Goal: Find specific page/section: Find specific page/section

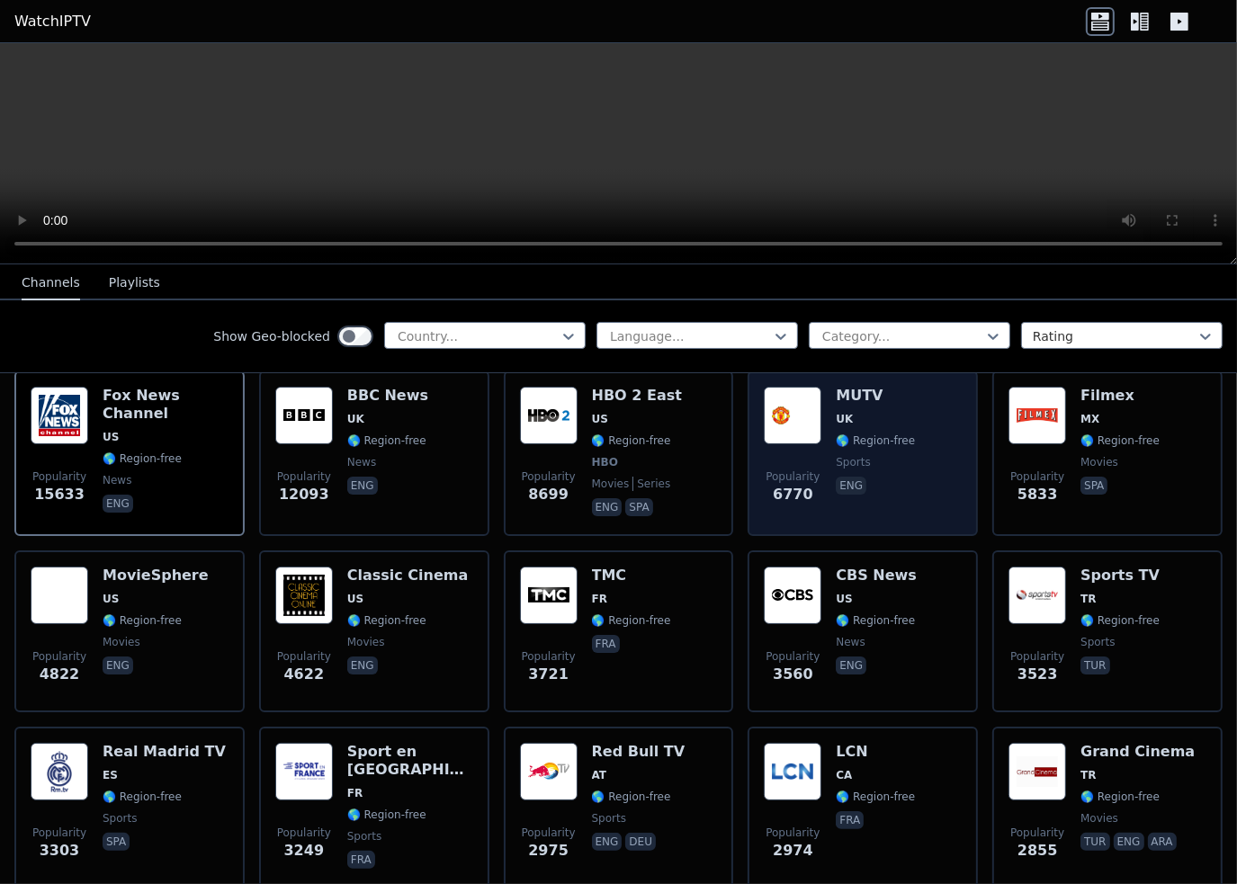
scroll to position [180, 0]
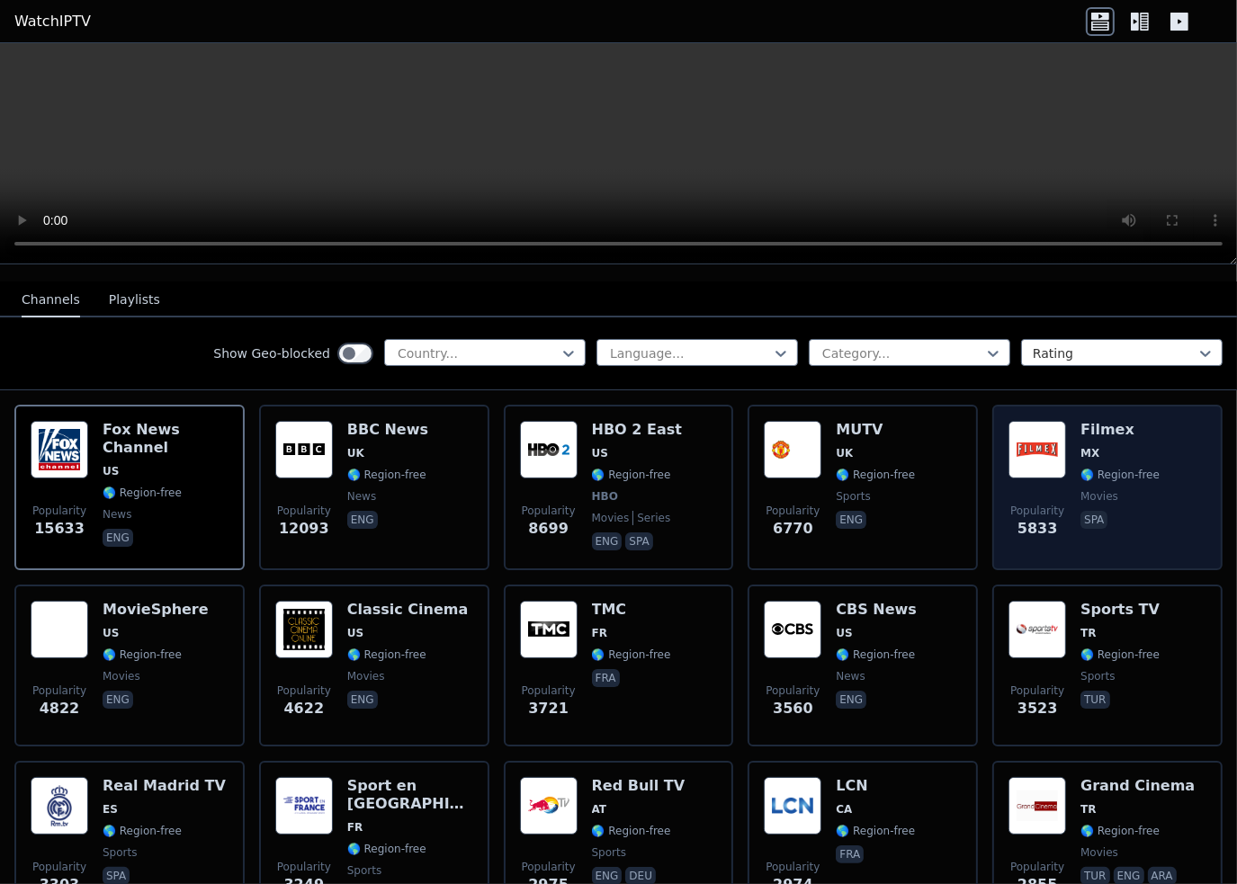
click at [1032, 433] on img at bounding box center [1037, 450] width 58 height 58
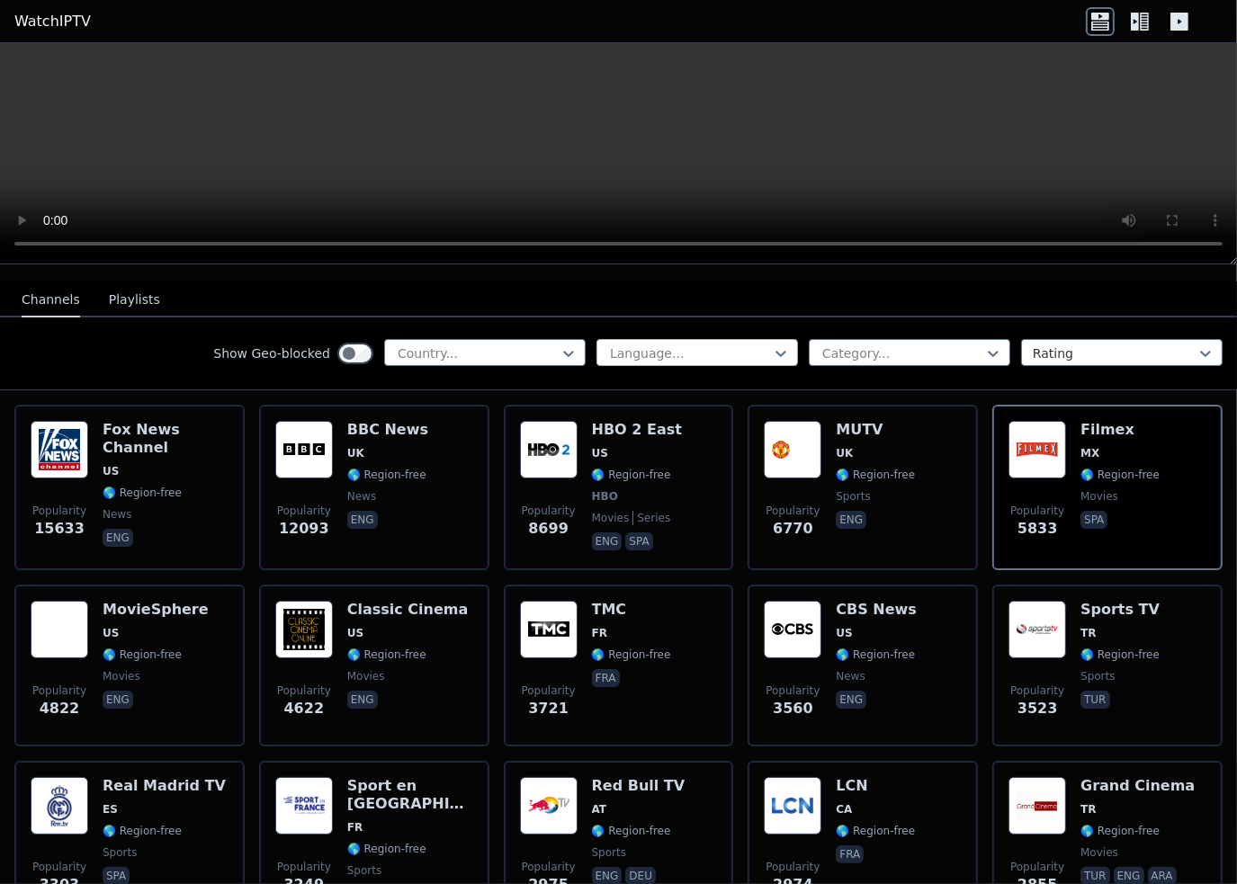
click at [692, 344] on div at bounding box center [690, 353] width 164 height 18
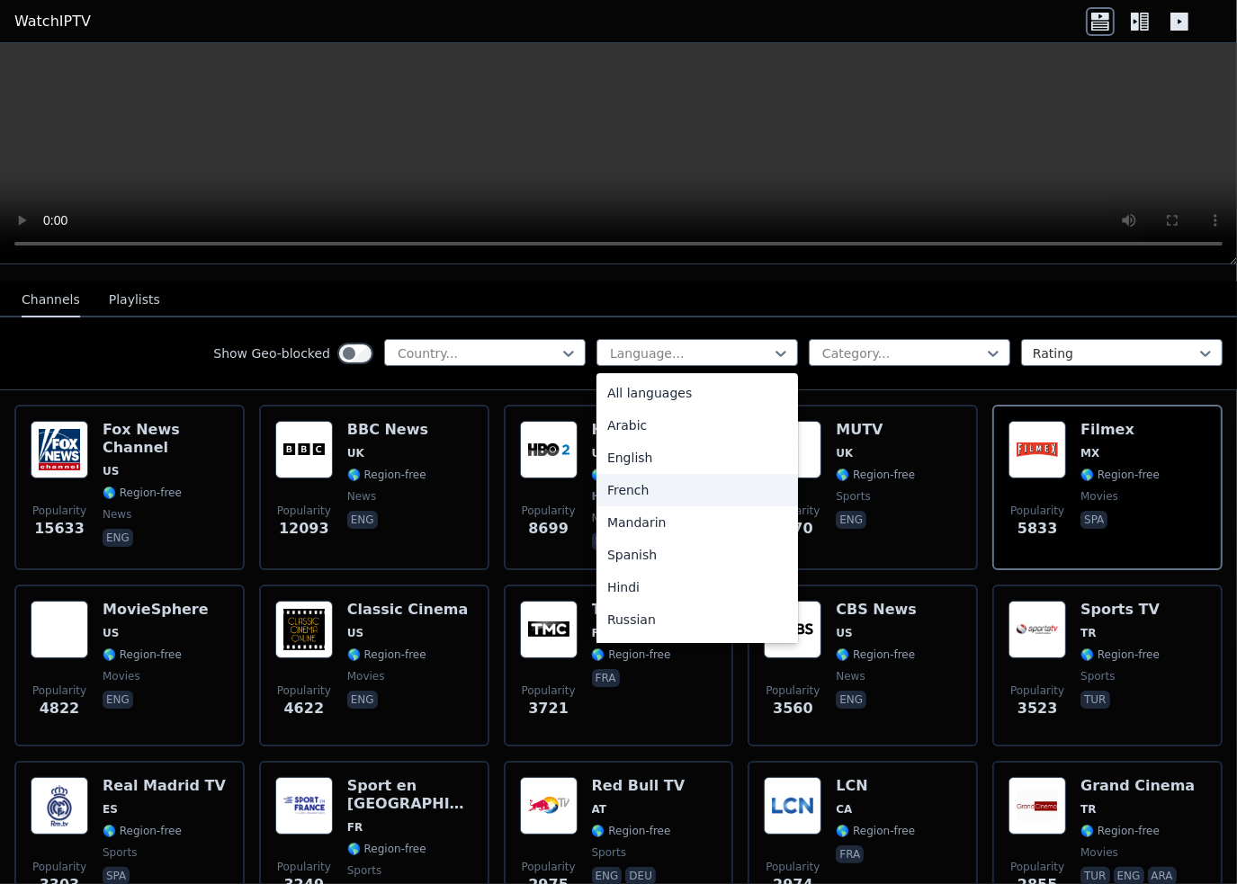
click at [632, 474] on div "French" at bounding box center [696, 490] width 201 height 32
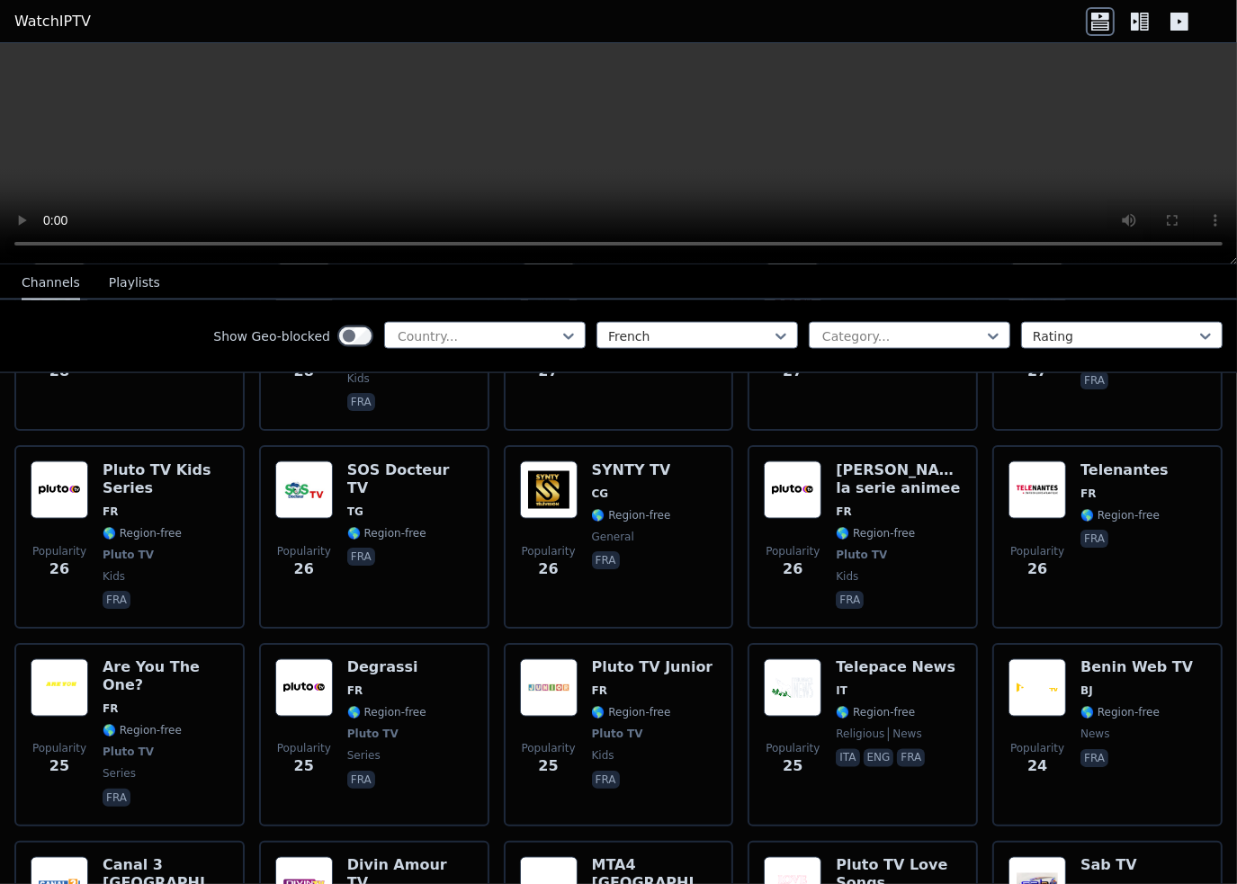
scroll to position [9040, 0]
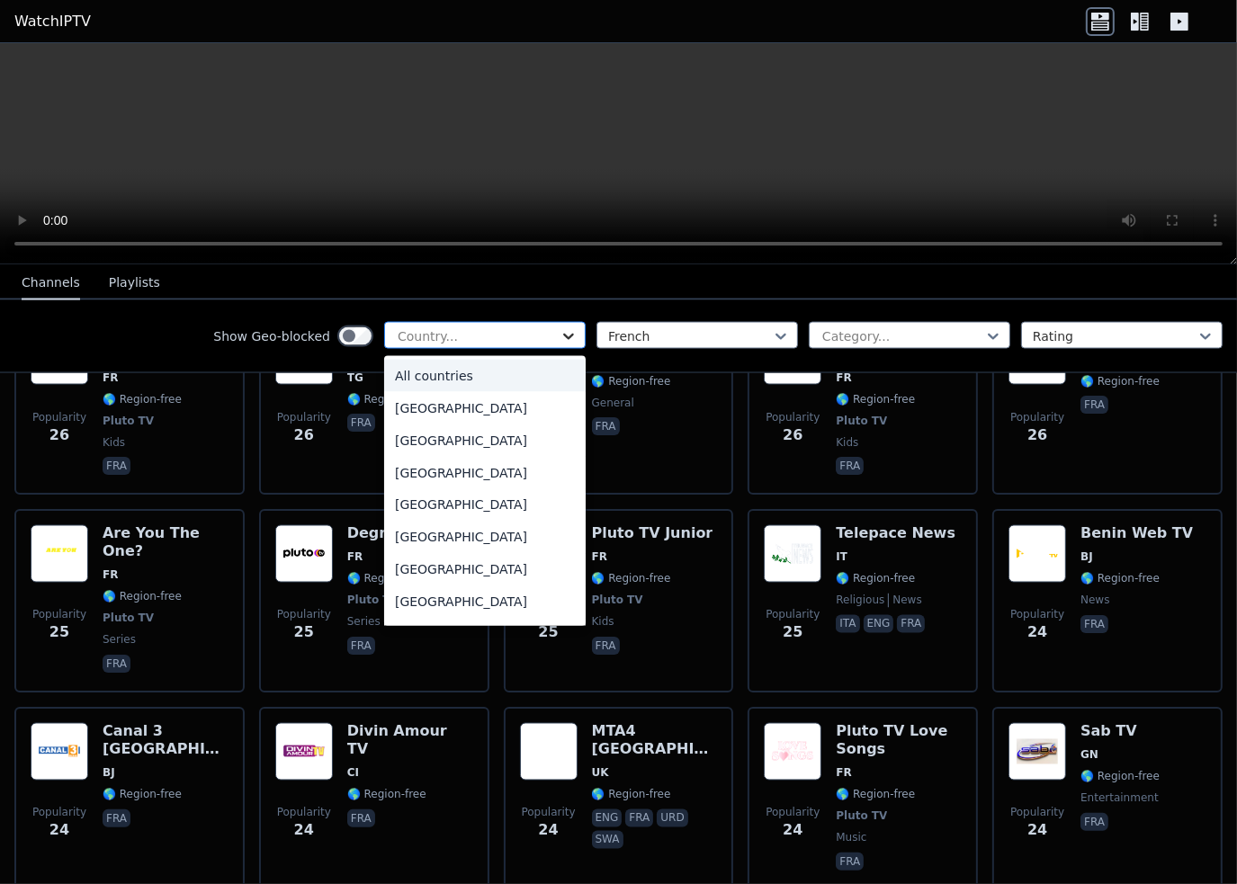
click at [563, 335] on icon at bounding box center [568, 337] width 11 height 6
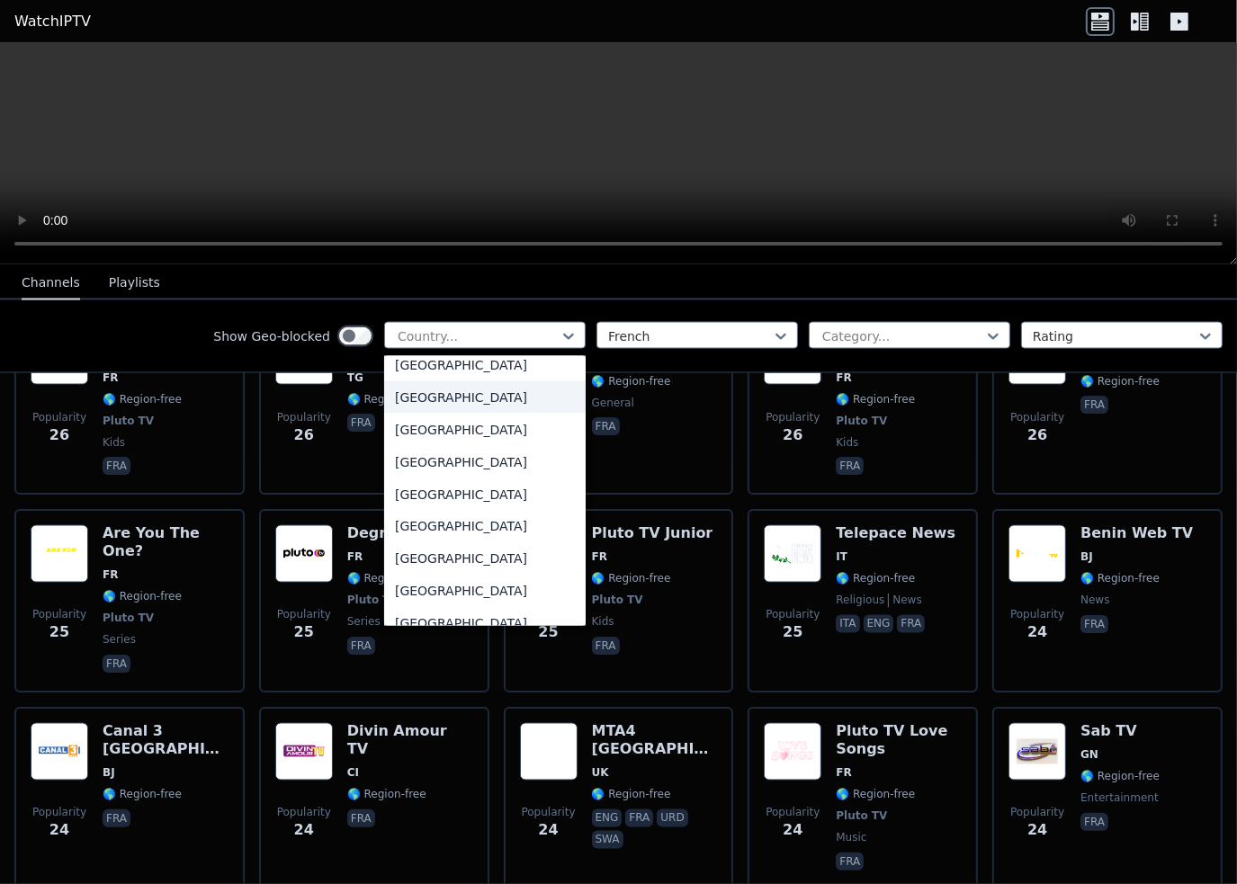
scroll to position [2068, 0]
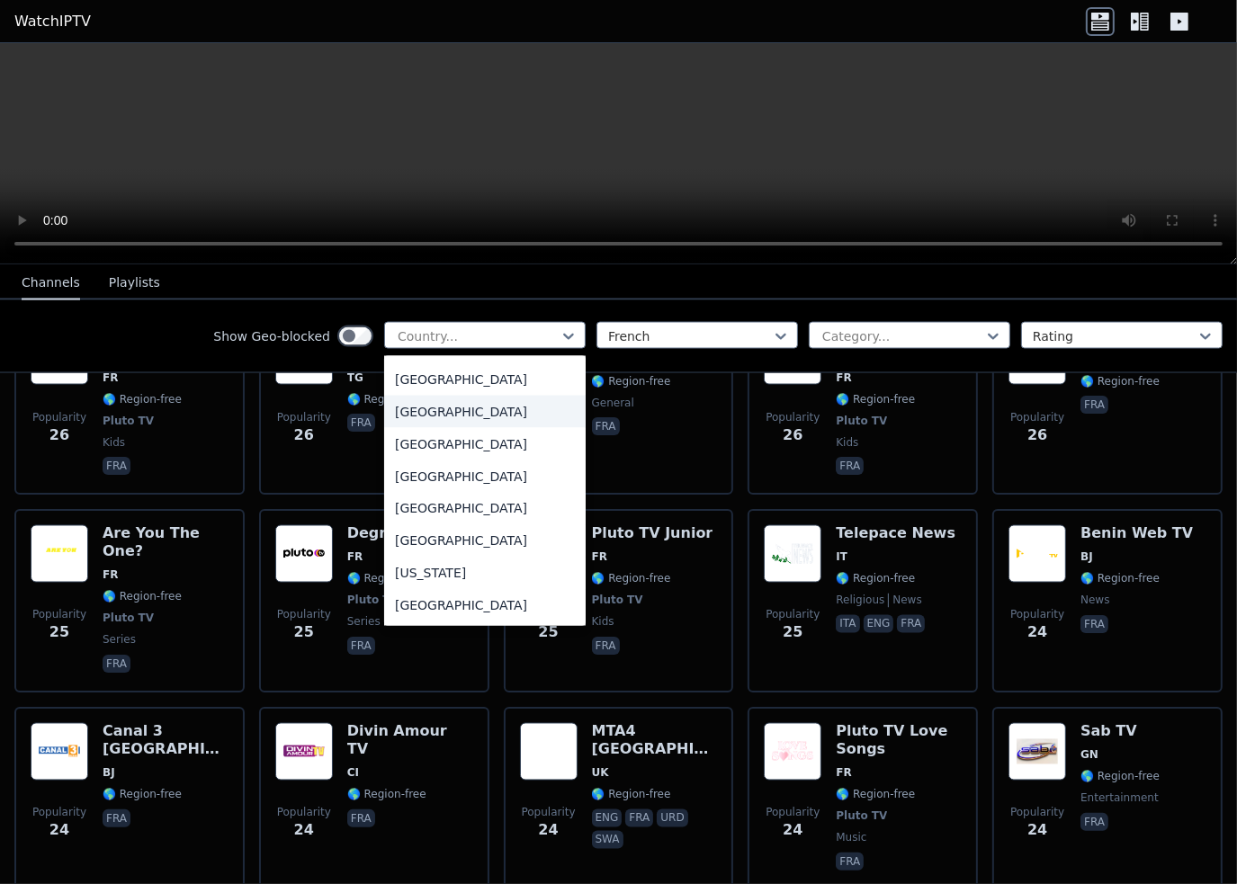
click at [420, 428] on div "[GEOGRAPHIC_DATA]" at bounding box center [484, 412] width 201 height 32
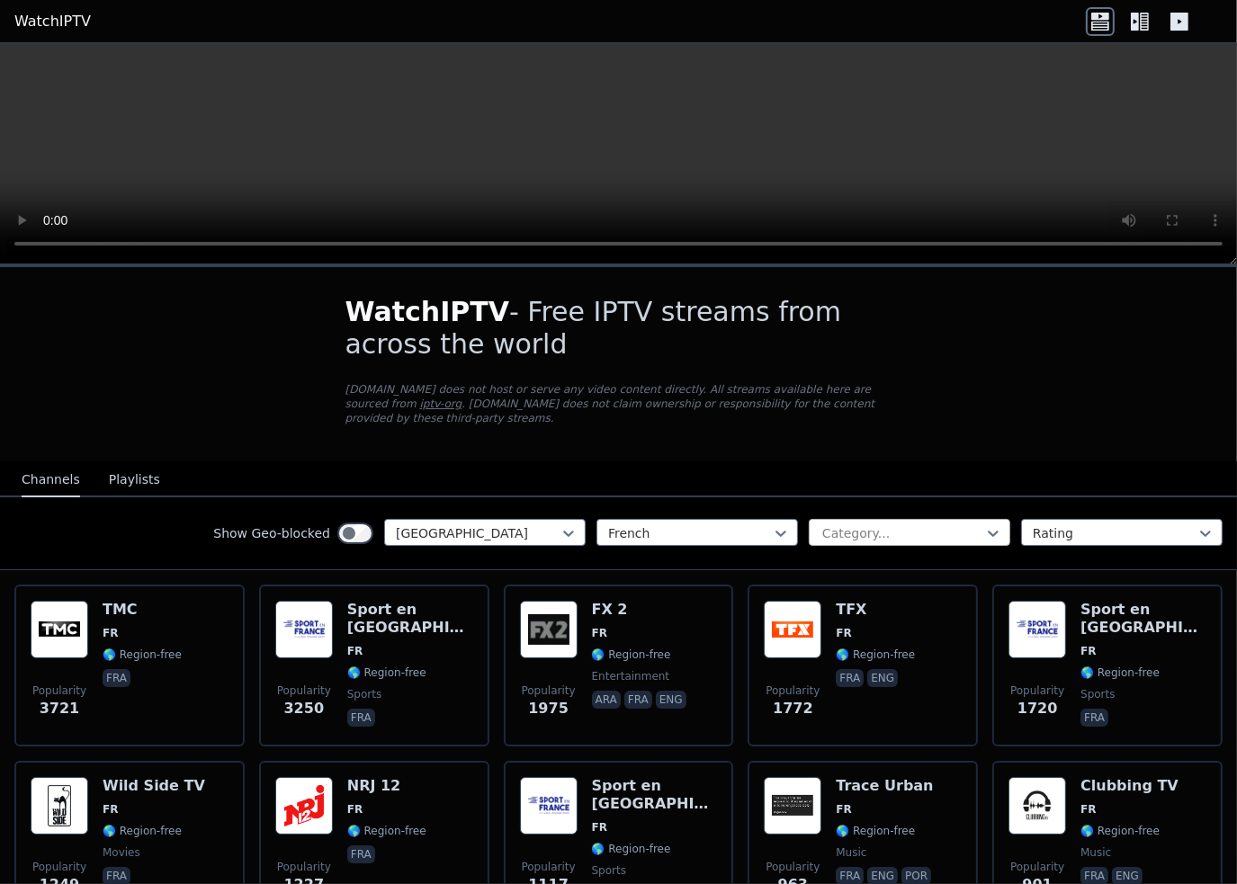
click at [935, 524] on div at bounding box center [902, 533] width 164 height 18
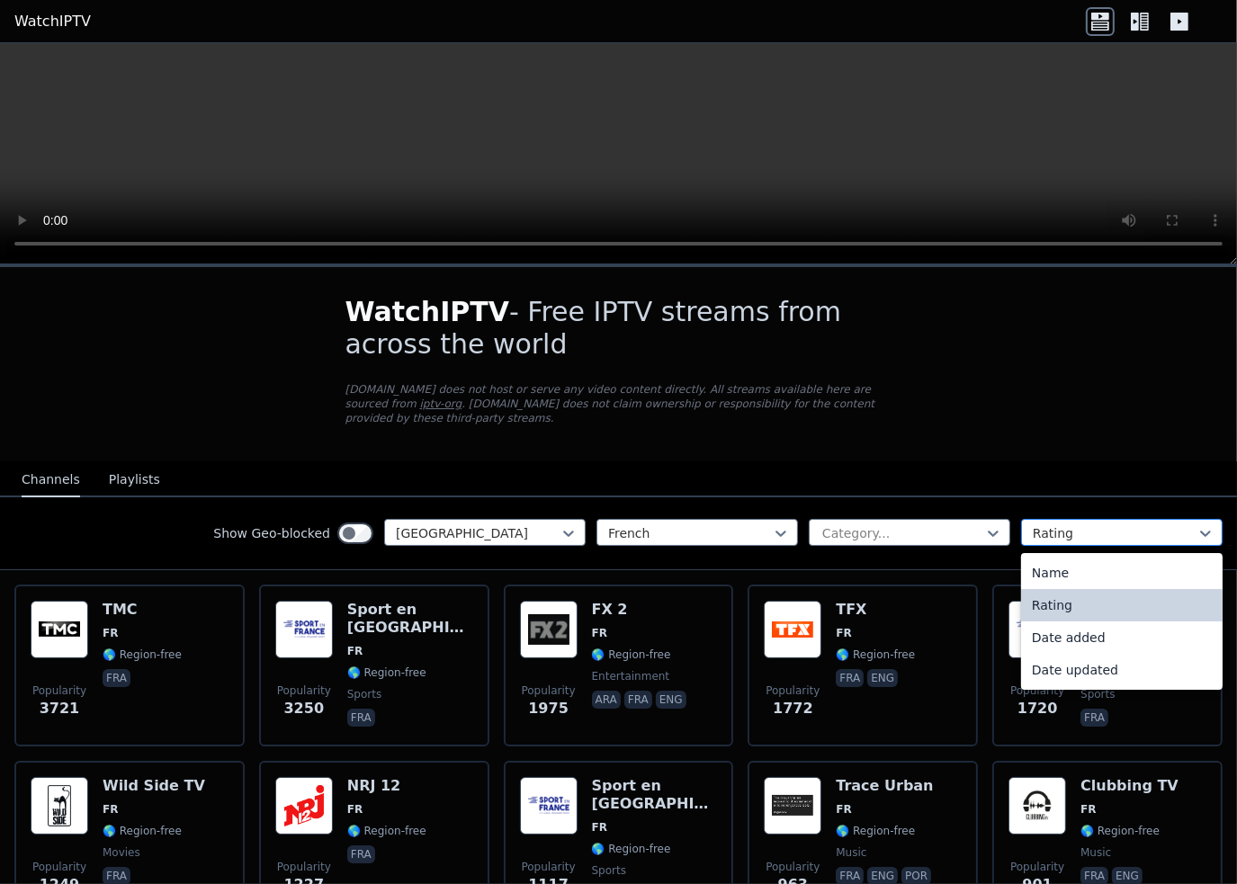
click at [1050, 524] on div at bounding box center [1114, 533] width 164 height 18
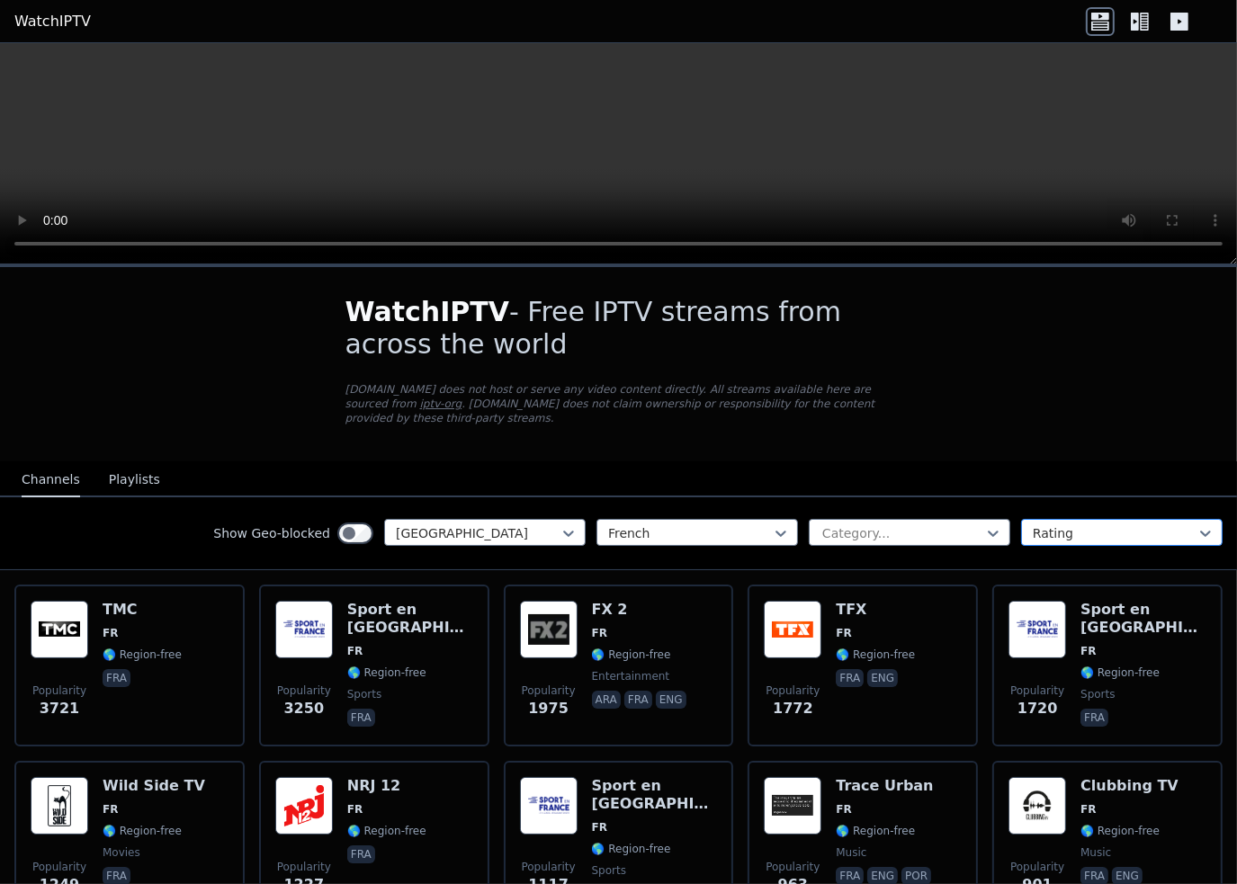
click at [1050, 524] on div at bounding box center [1114, 533] width 164 height 18
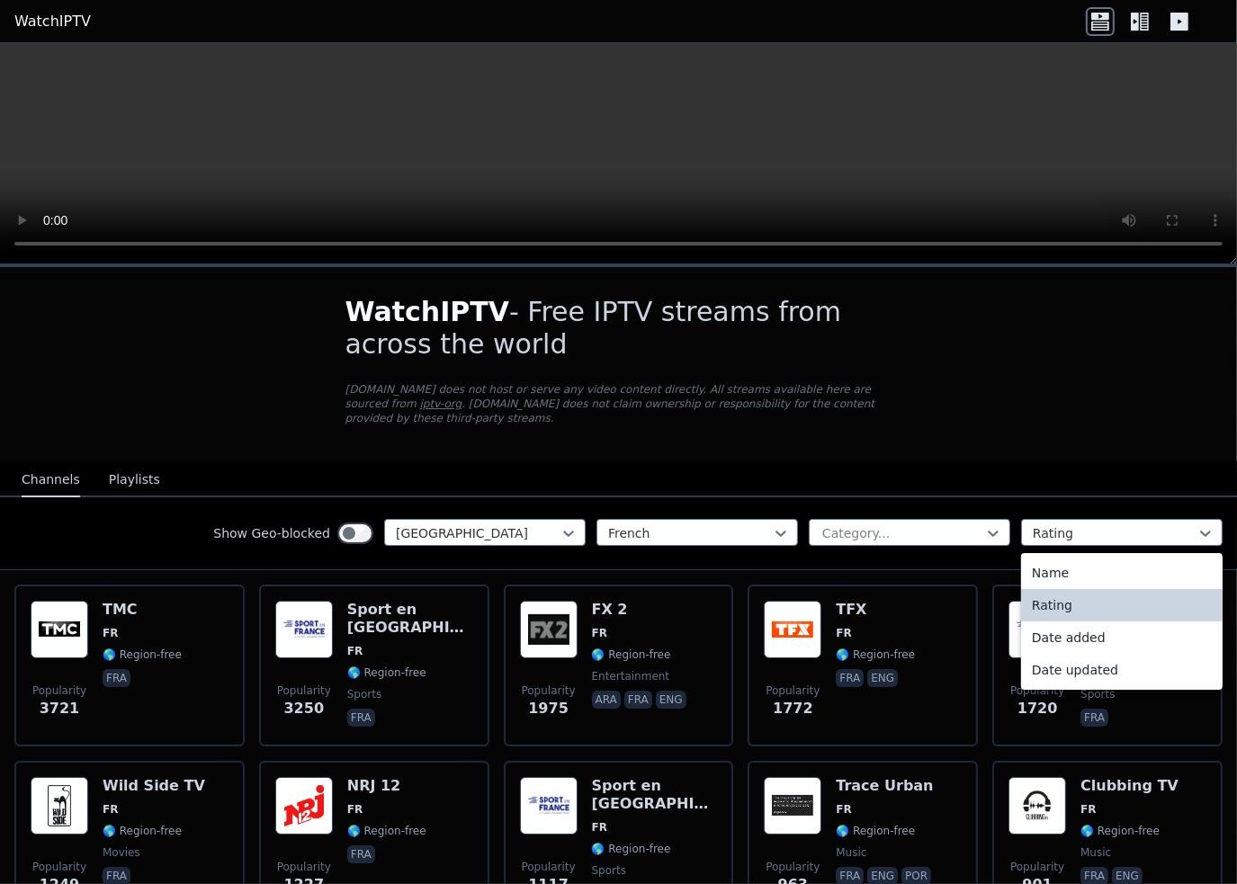
click at [1063, 592] on div "Rating" at bounding box center [1121, 605] width 201 height 32
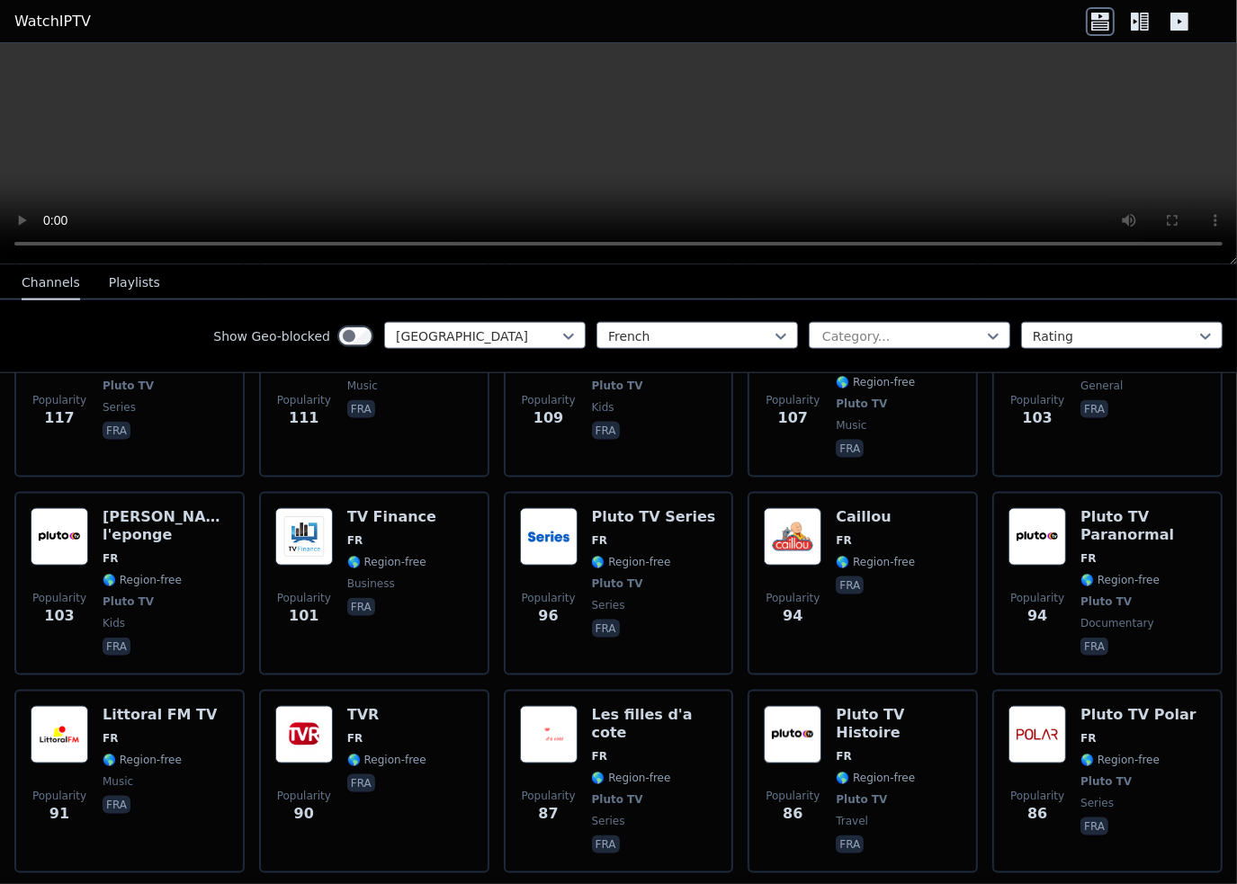
scroll to position [2338, 0]
